Goal: Information Seeking & Learning: Learn about a topic

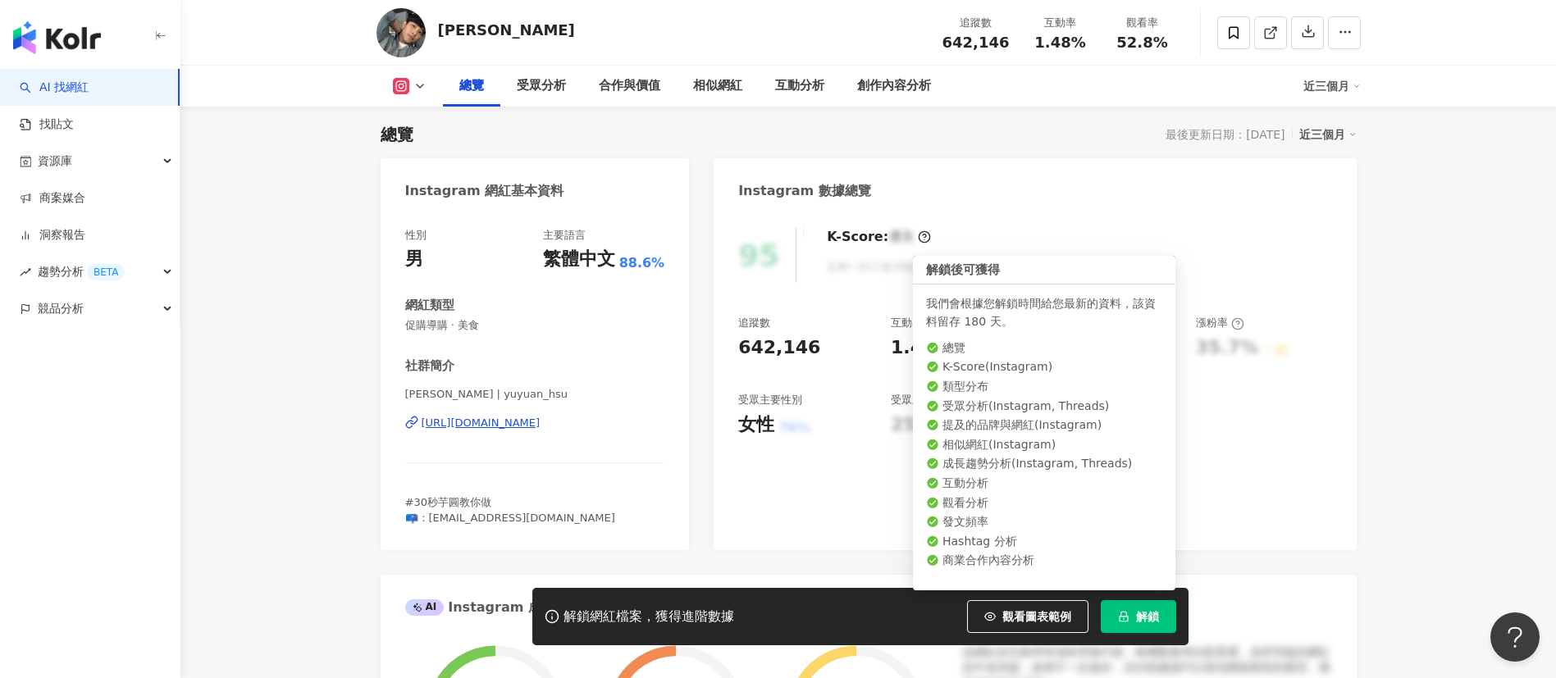
click at [1153, 620] on span "解鎖" at bounding box center [1147, 616] width 23 height 13
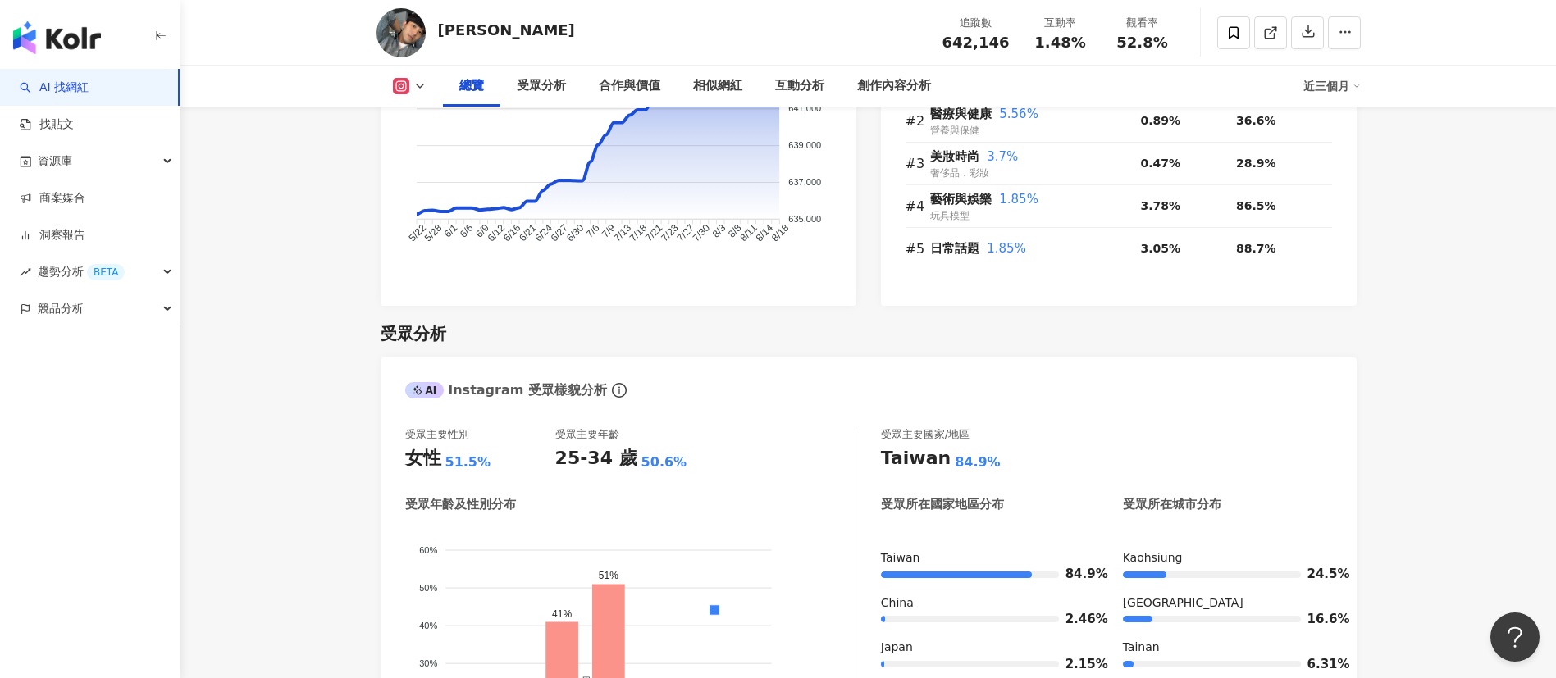
scroll to position [1331, 0]
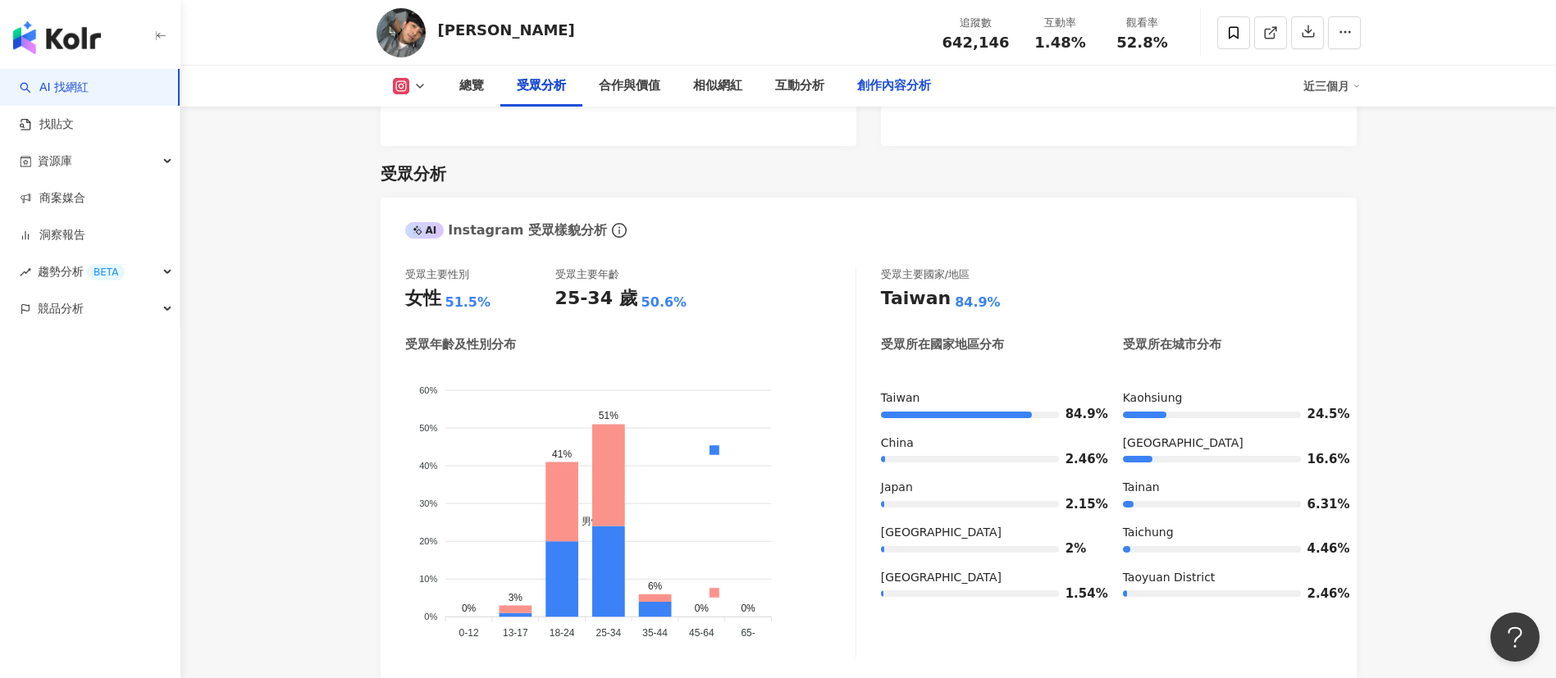
click at [874, 81] on div "創作內容分析" at bounding box center [894, 86] width 74 height 20
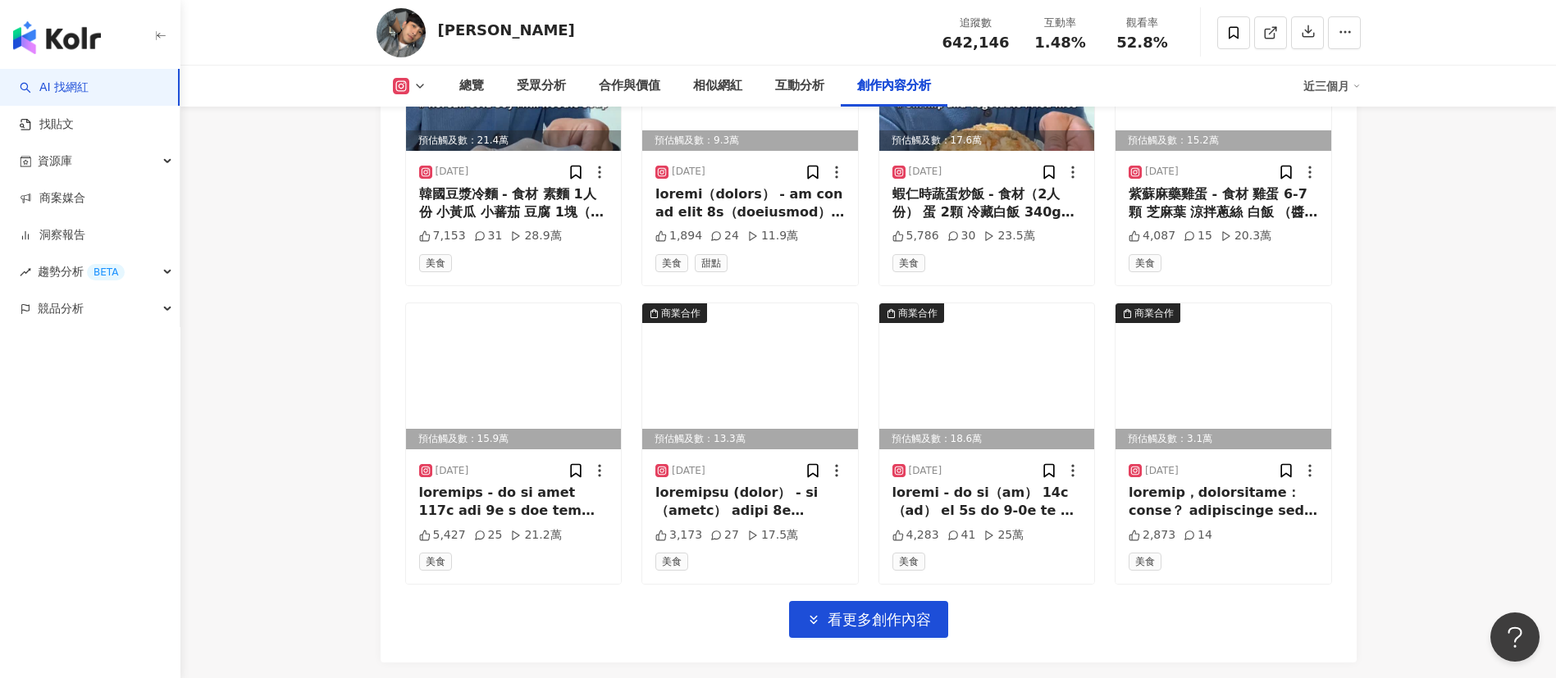
scroll to position [5774, 0]
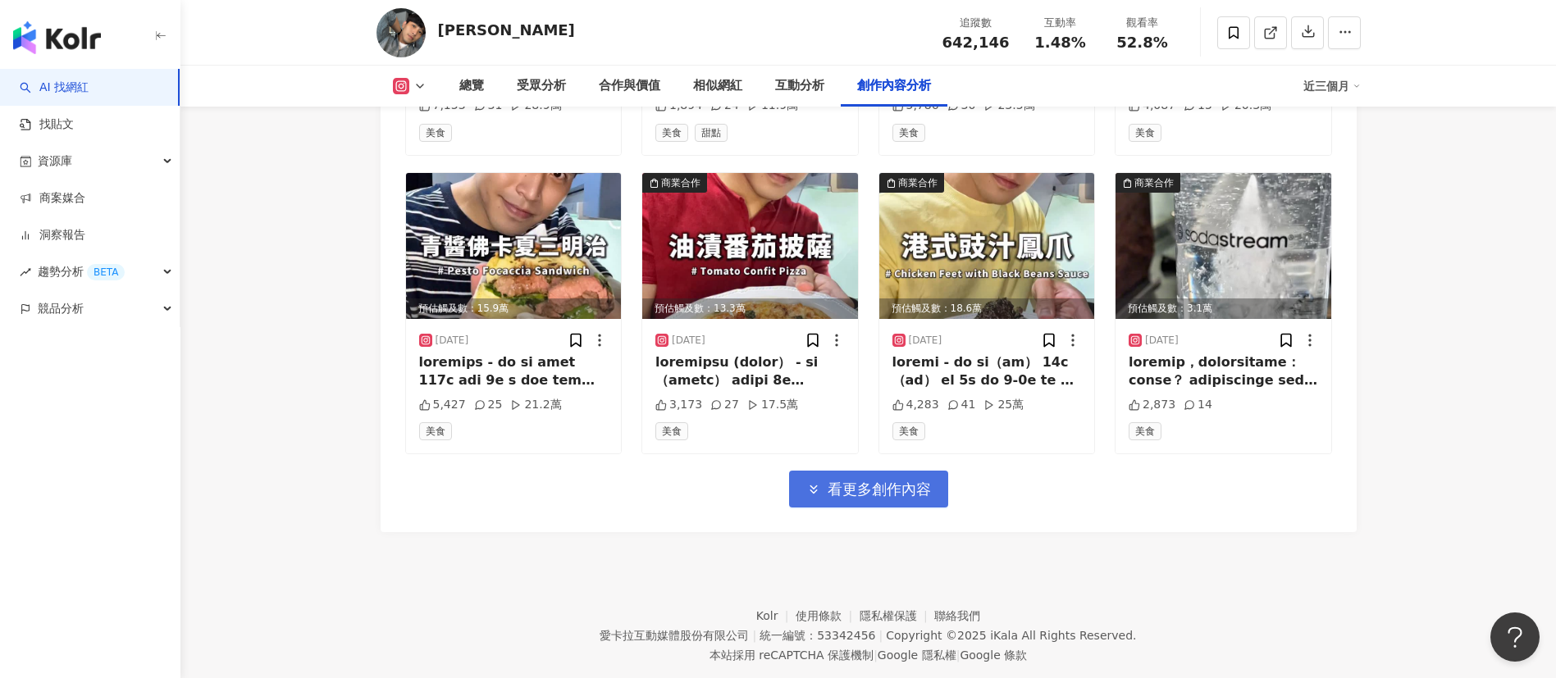
click at [855, 481] on span "看更多創作內容" at bounding box center [879, 490] width 103 height 18
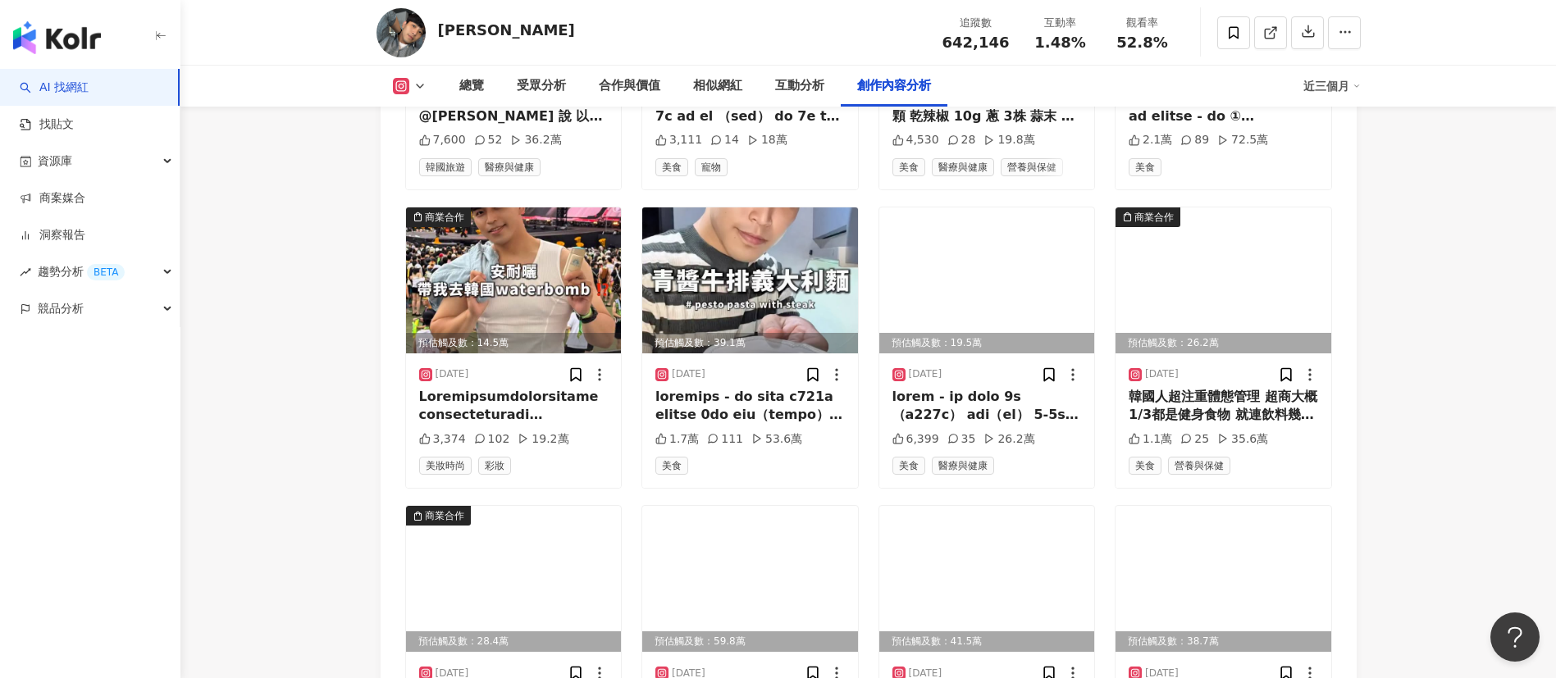
scroll to position [6512, 0]
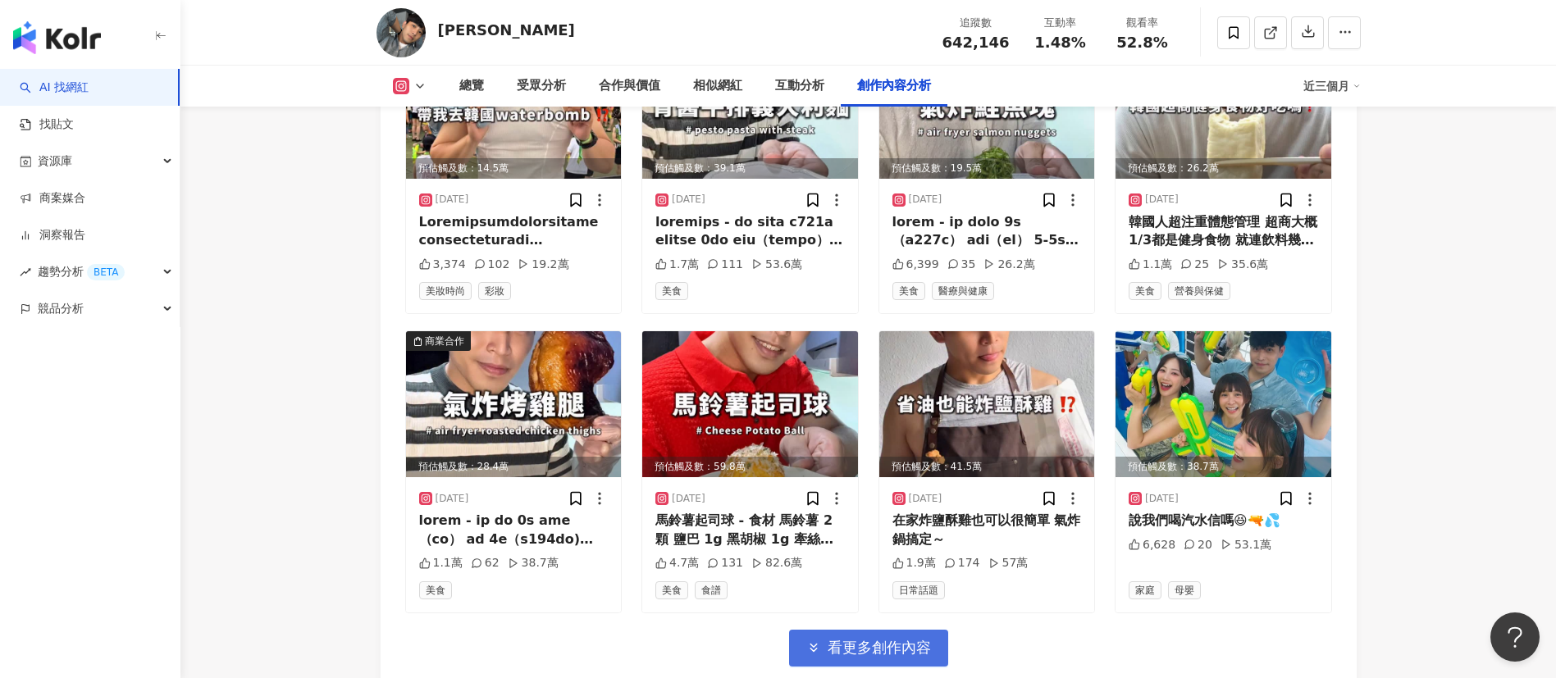
click at [876, 639] on span "看更多創作內容" at bounding box center [879, 648] width 103 height 18
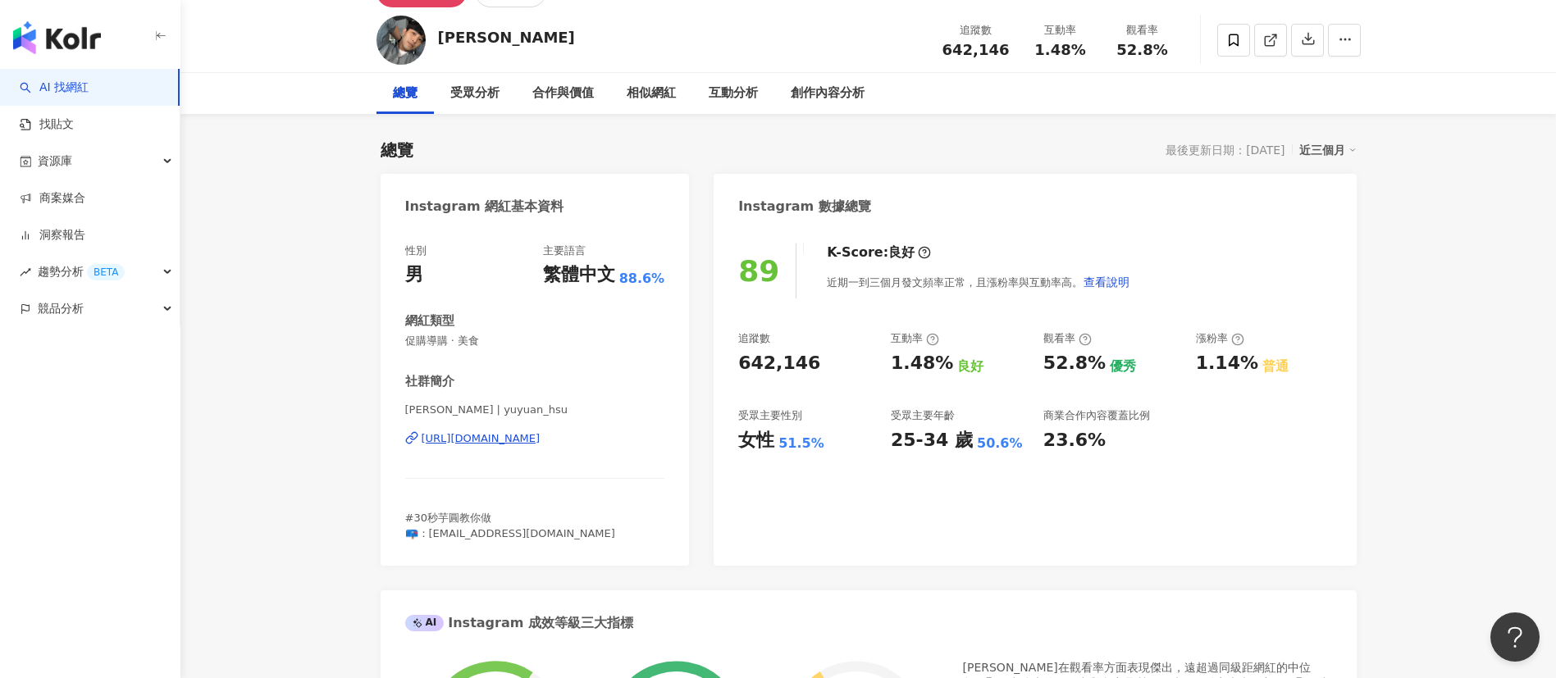
scroll to position [0, 0]
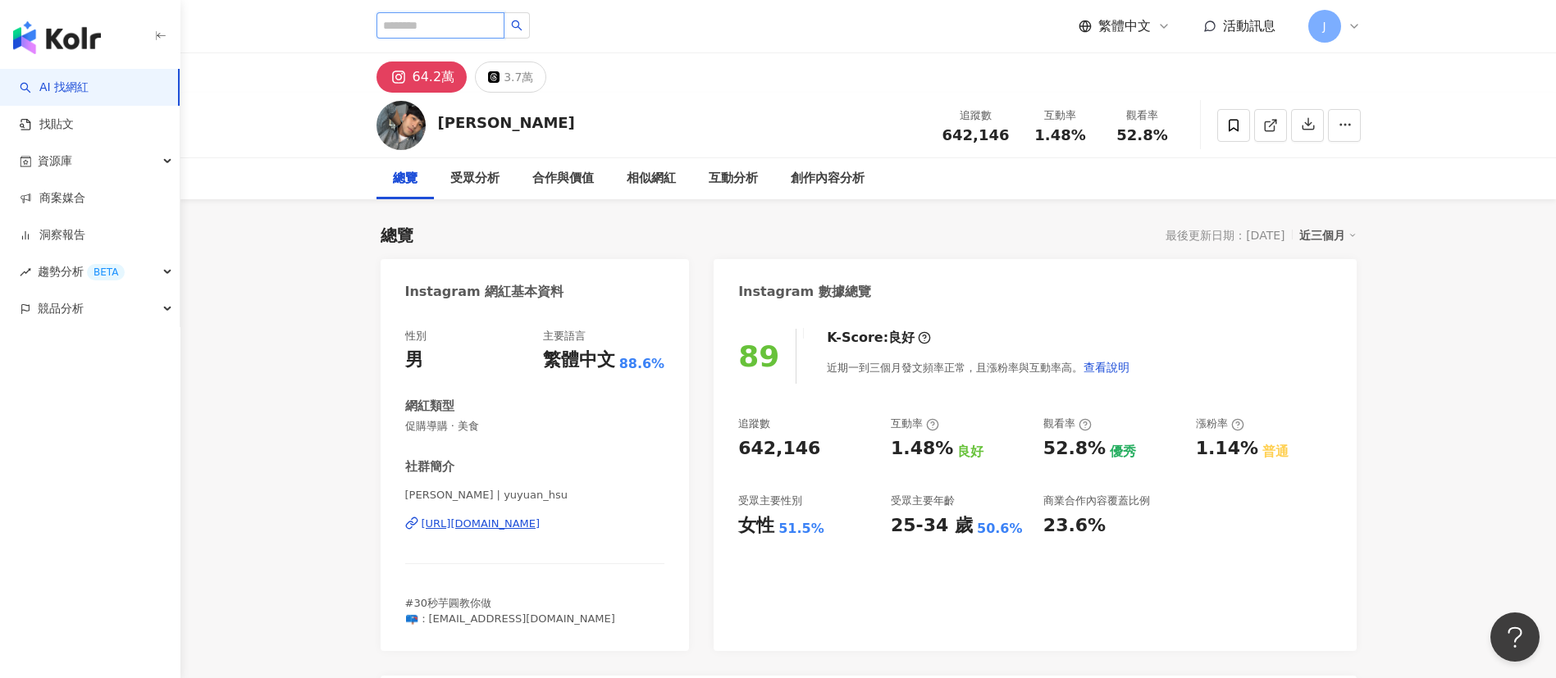
click at [445, 19] on input "search" at bounding box center [440, 25] width 128 height 26
paste input "******"
type input "******"
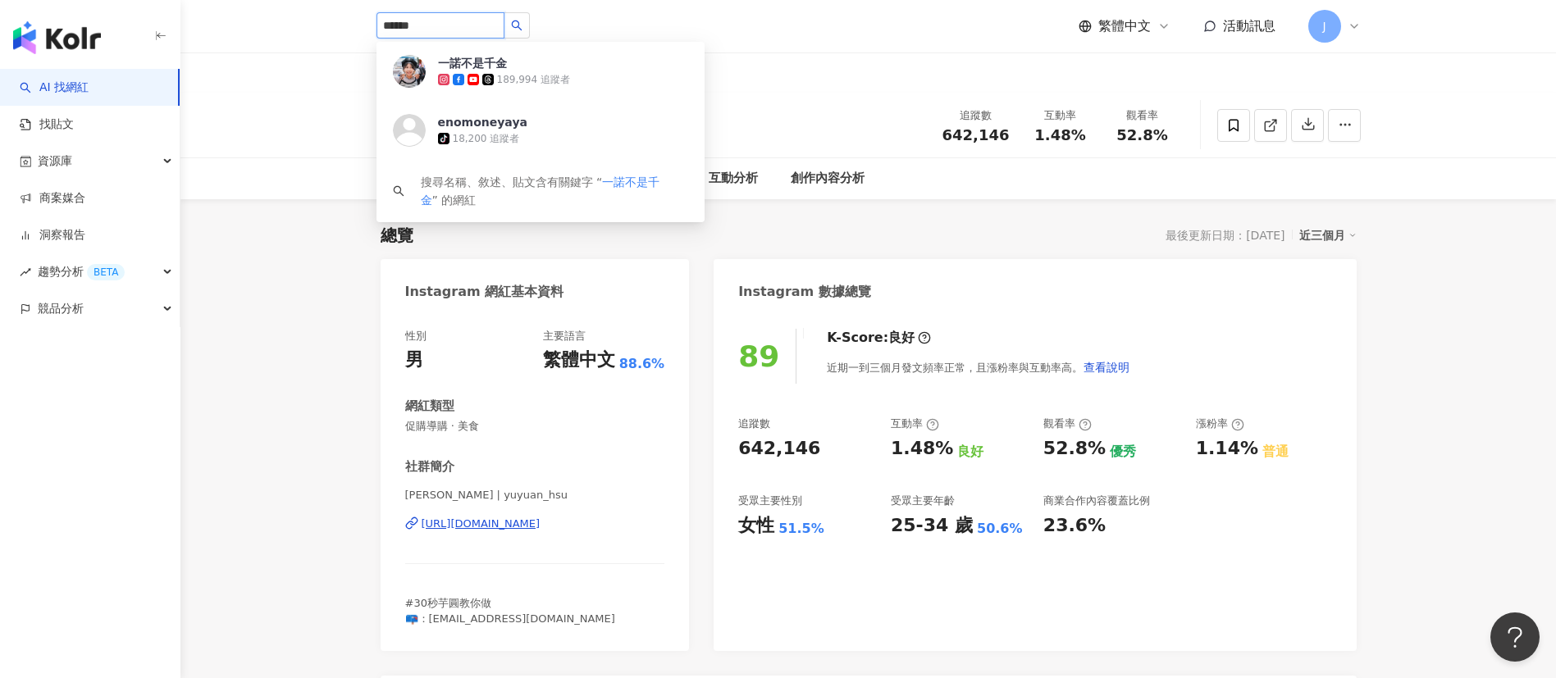
click at [527, 66] on span "一諾不是千金" at bounding box center [491, 63] width 107 height 16
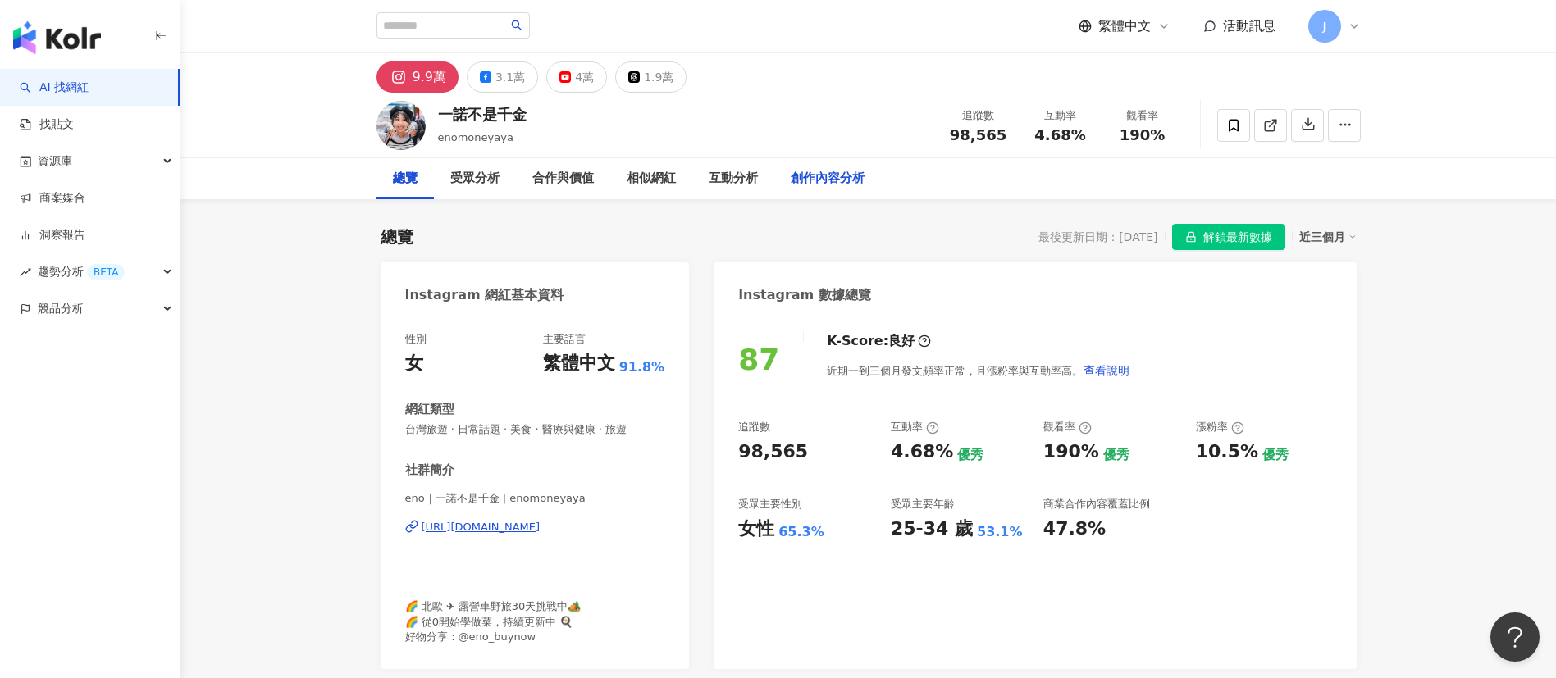
drag, startPoint x: 854, startPoint y: 185, endPoint x: 832, endPoint y: 224, distance: 44.1
click at [855, 186] on div "創作內容分析" at bounding box center [828, 179] width 74 height 20
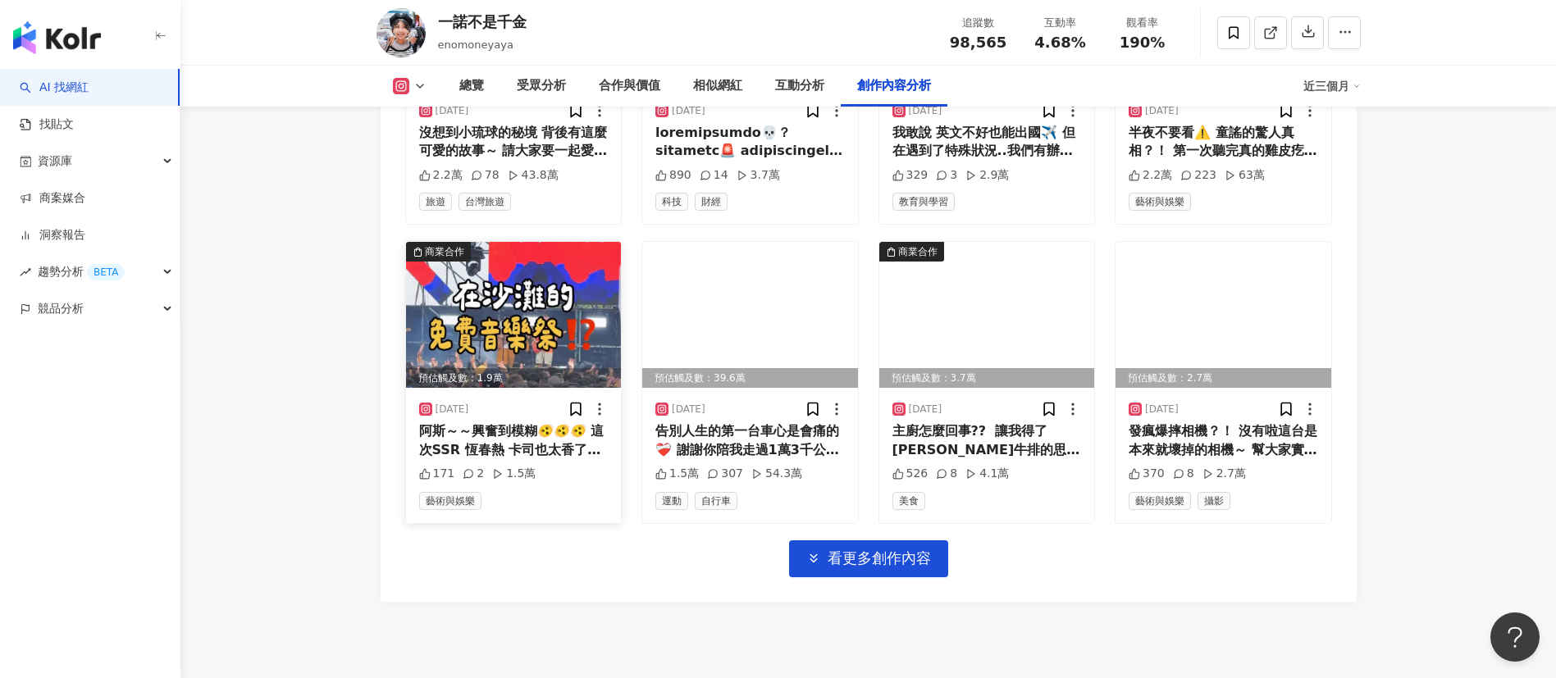
scroll to position [5658, 0]
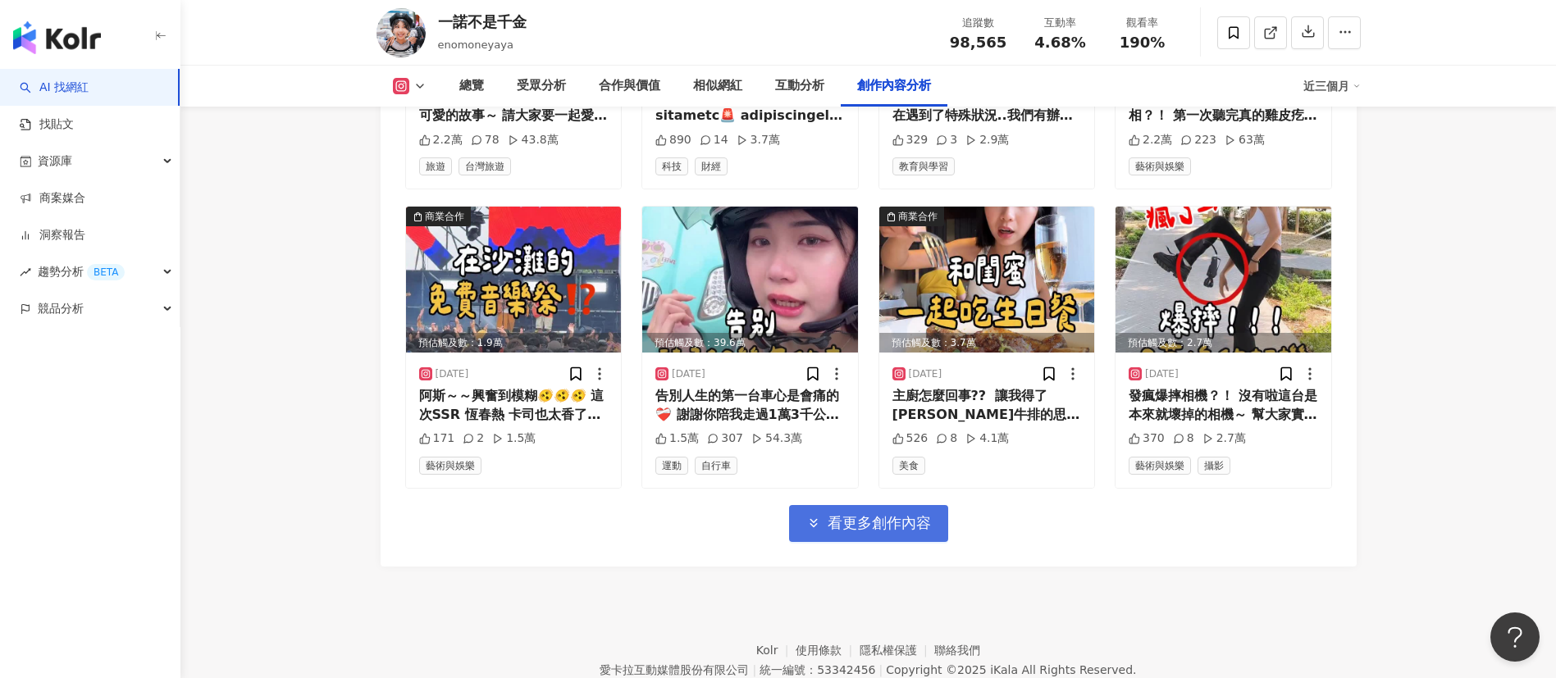
click at [896, 532] on span "看更多創作內容" at bounding box center [879, 523] width 103 height 18
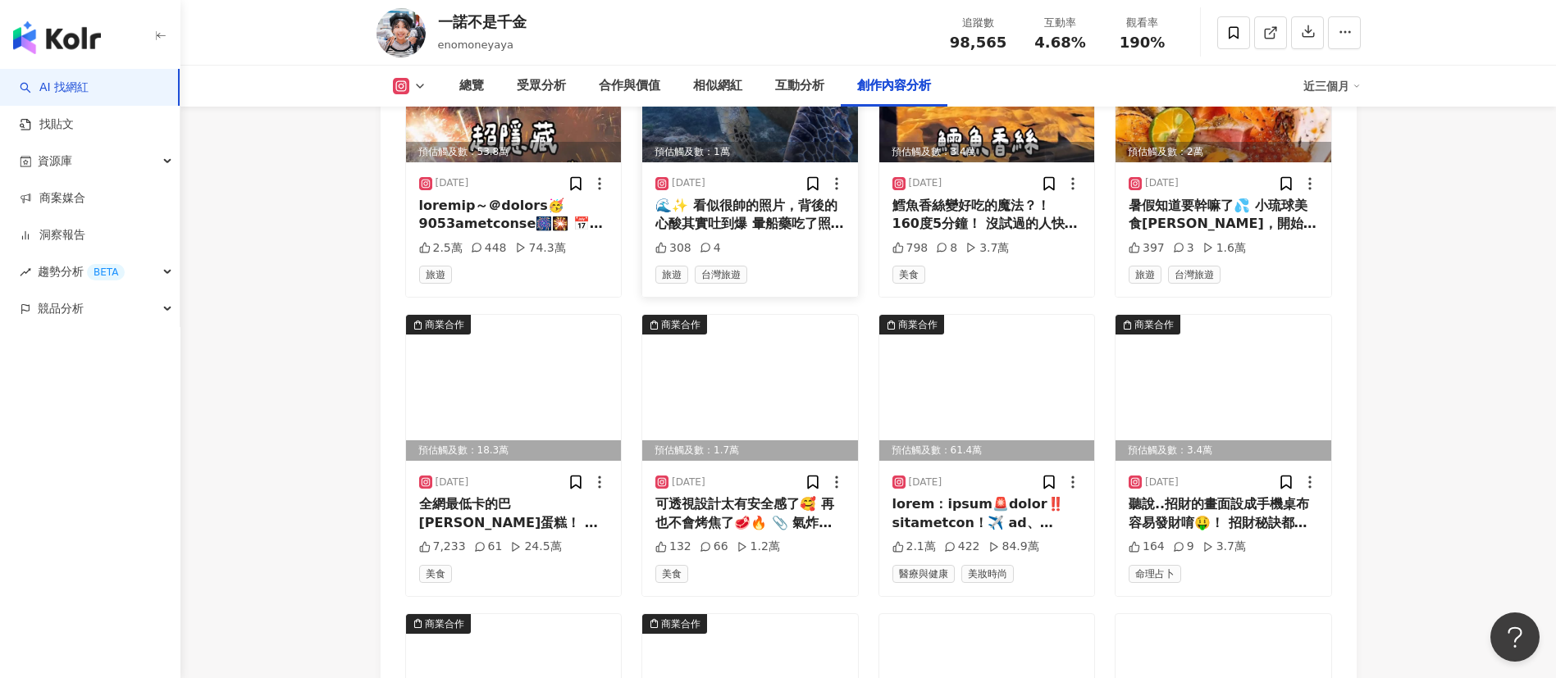
scroll to position [6150, 0]
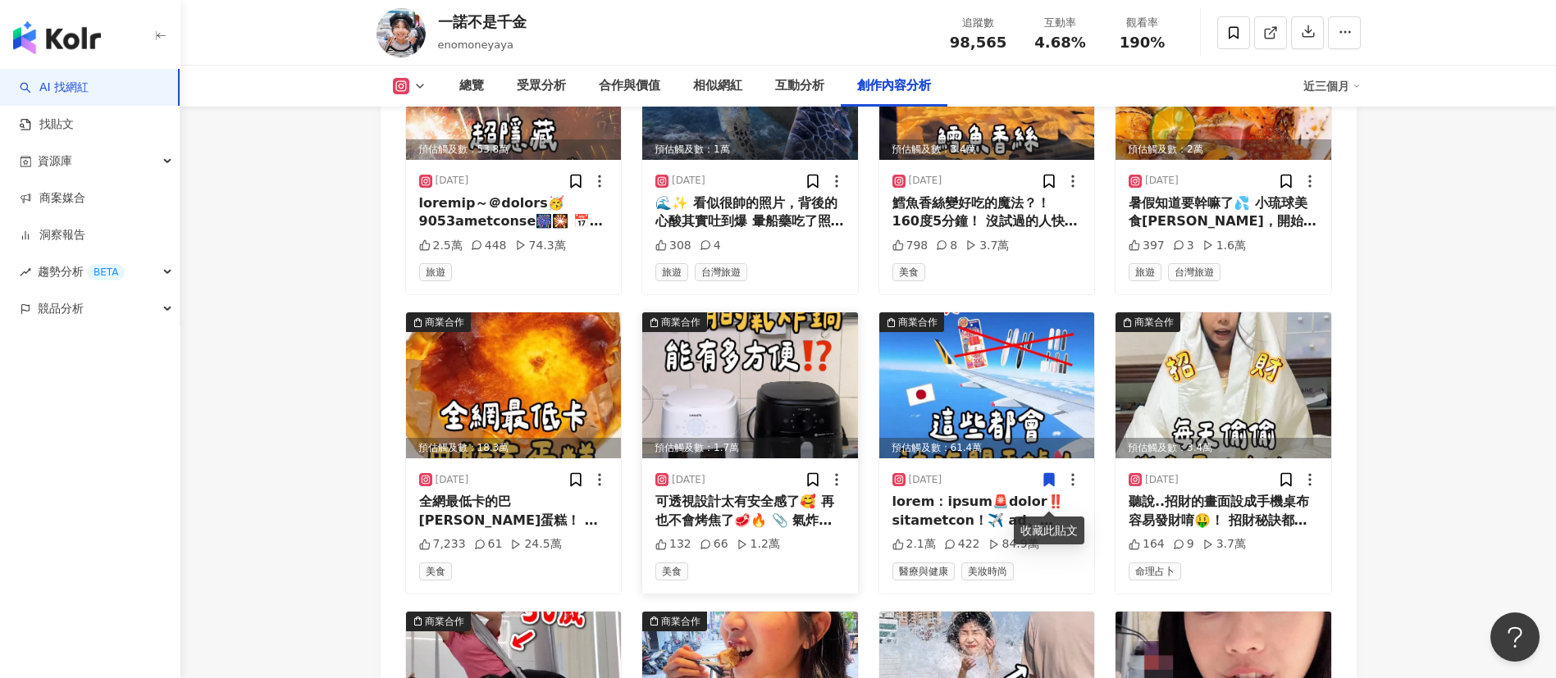
click at [777, 422] on img at bounding box center [750, 385] width 216 height 146
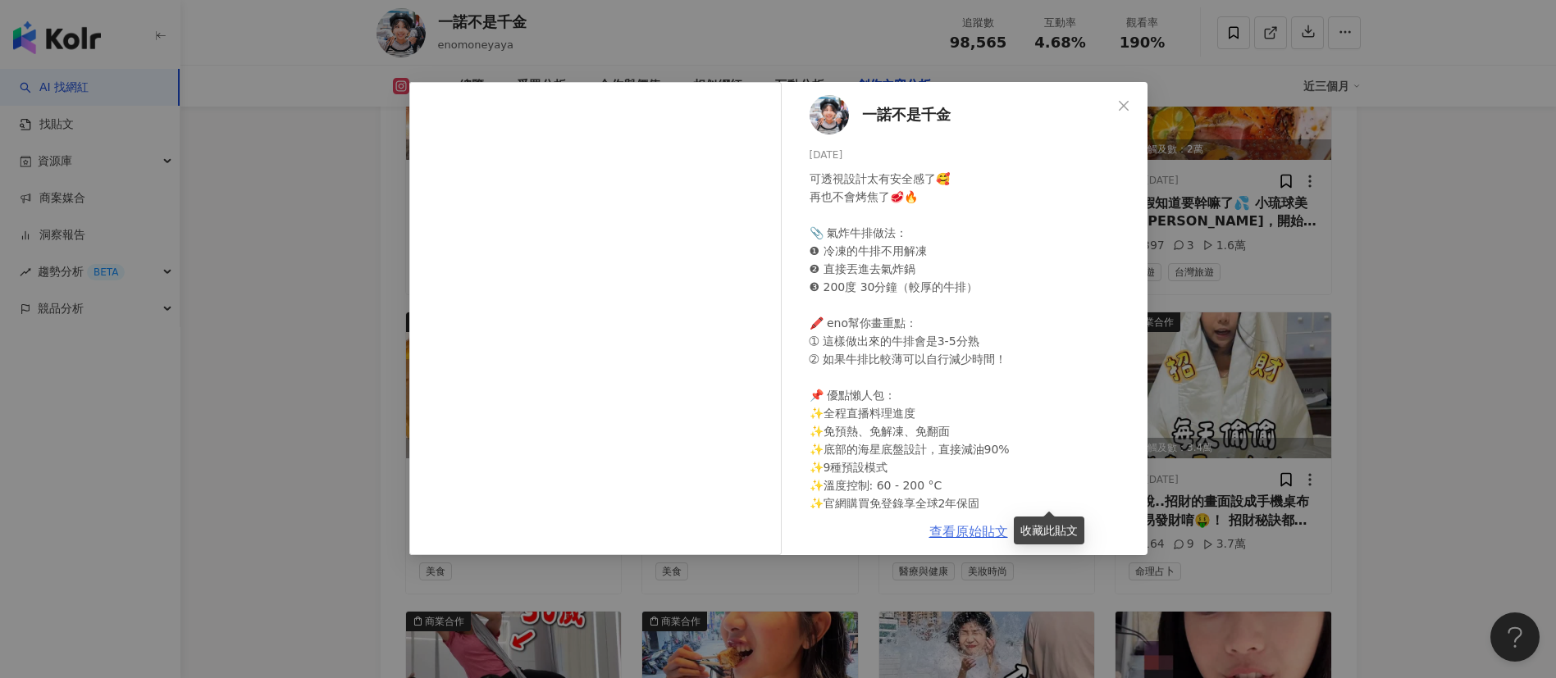
click at [979, 534] on link "查看原始貼文" at bounding box center [968, 532] width 79 height 16
click at [1118, 103] on icon "close" at bounding box center [1123, 105] width 13 height 13
